Goal: Find specific page/section

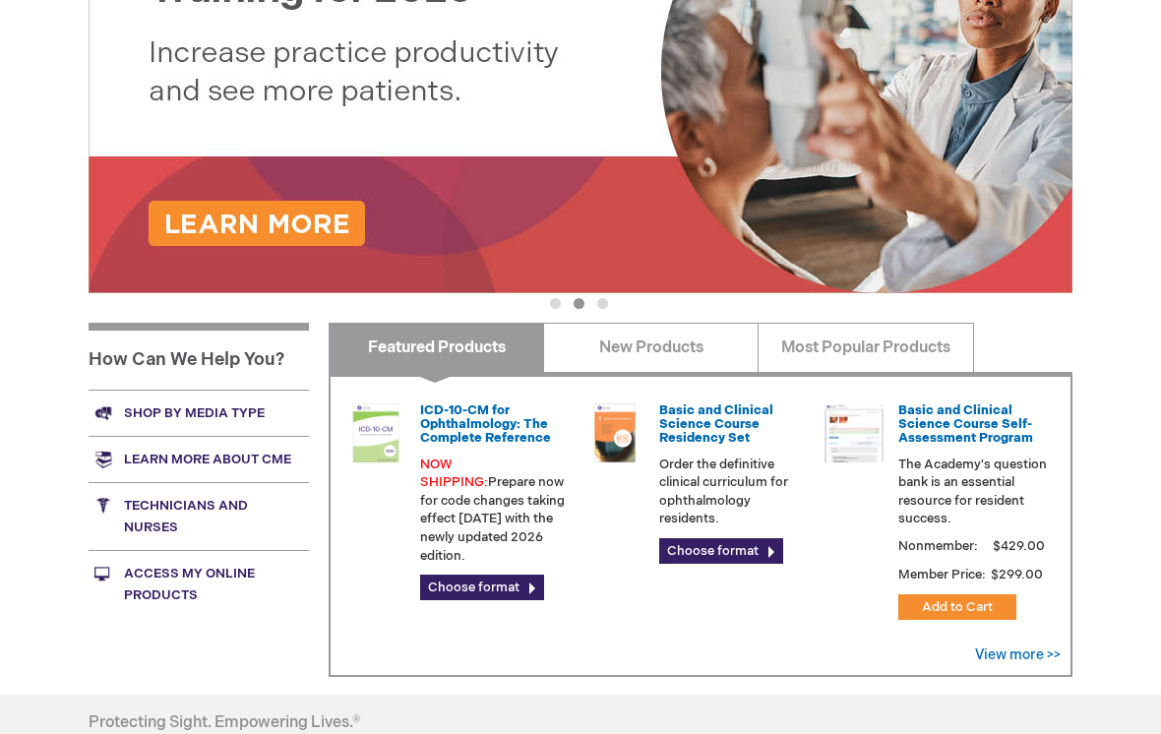
scroll to position [380, 0]
click at [240, 415] on link "Shop by media type" at bounding box center [199, 412] width 220 height 46
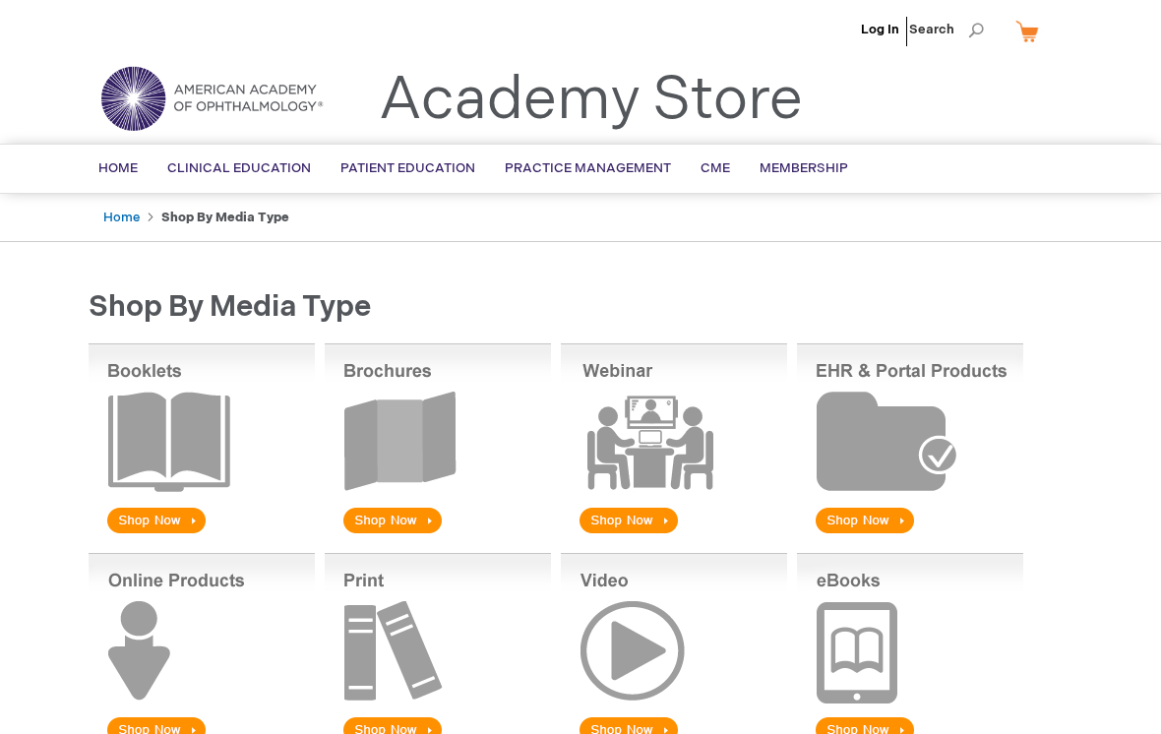
click at [414, 379] on img at bounding box center [438, 440] width 226 height 194
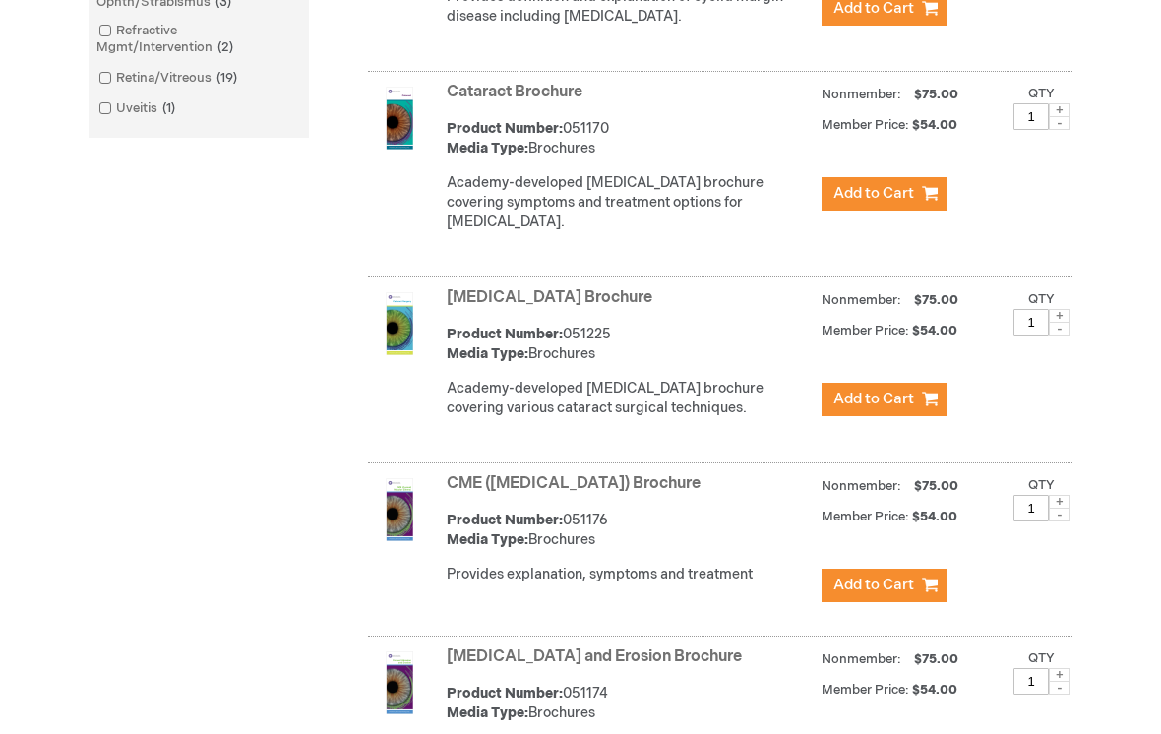
scroll to position [1635, 0]
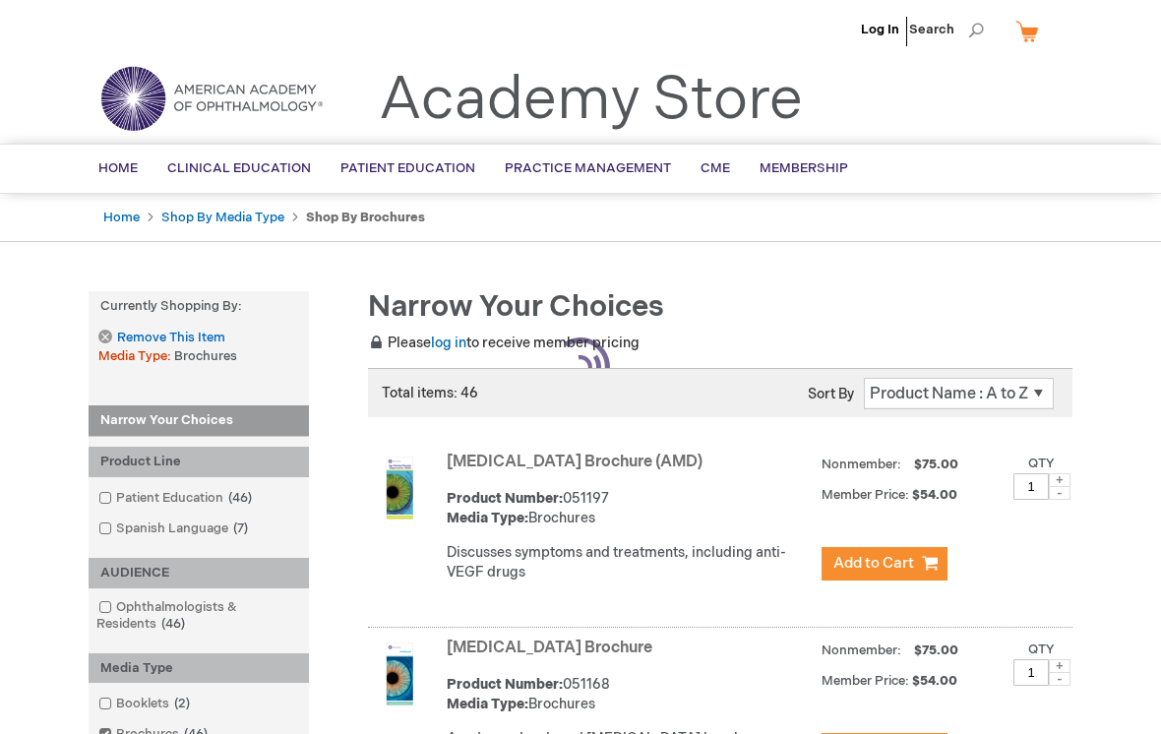
scroll to position [1911, 0]
